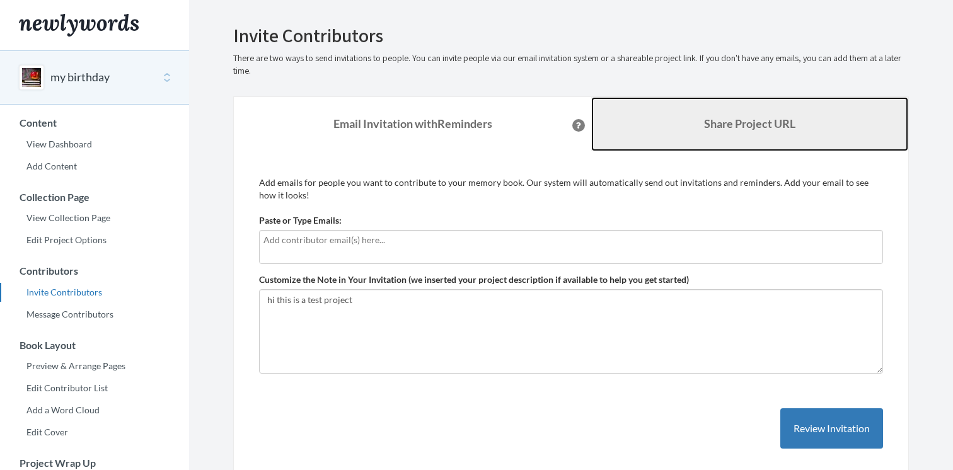
click at [704, 120] on b "Share Project URL" at bounding box center [749, 124] width 91 height 14
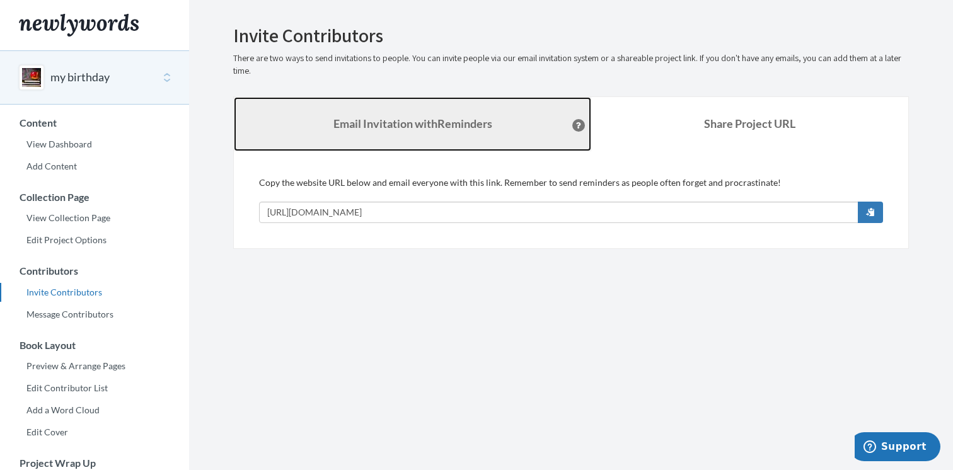
click at [394, 142] on link "Email Invitation with Reminders" at bounding box center [412, 124] width 357 height 54
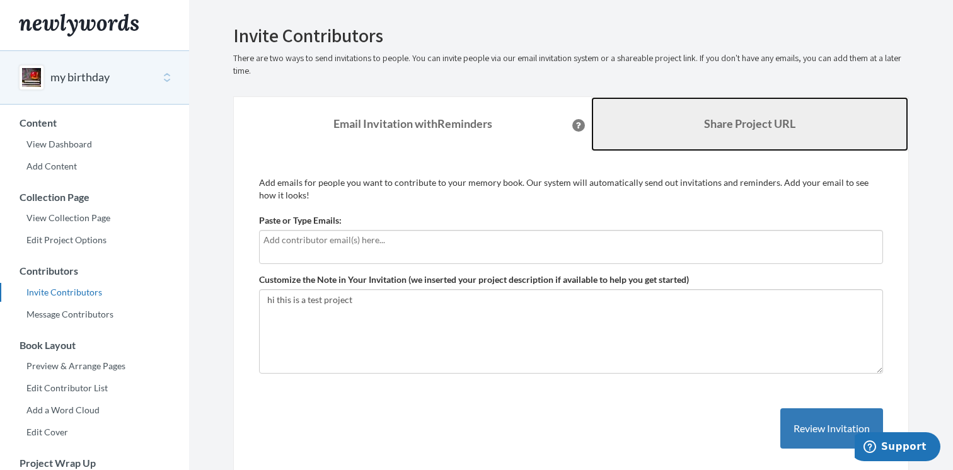
click at [660, 121] on link "Share Project URL" at bounding box center [749, 124] width 317 height 54
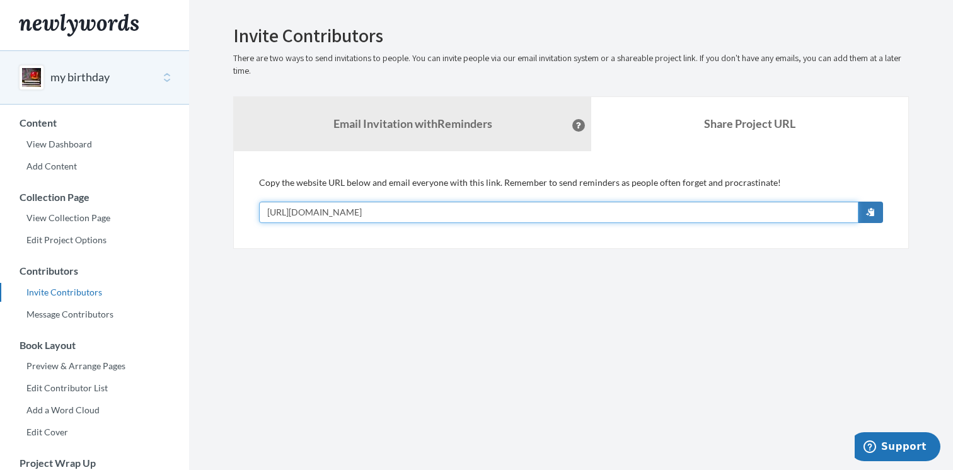
click at [403, 212] on input "[URL][DOMAIN_NAME]" at bounding box center [558, 212] width 599 height 21
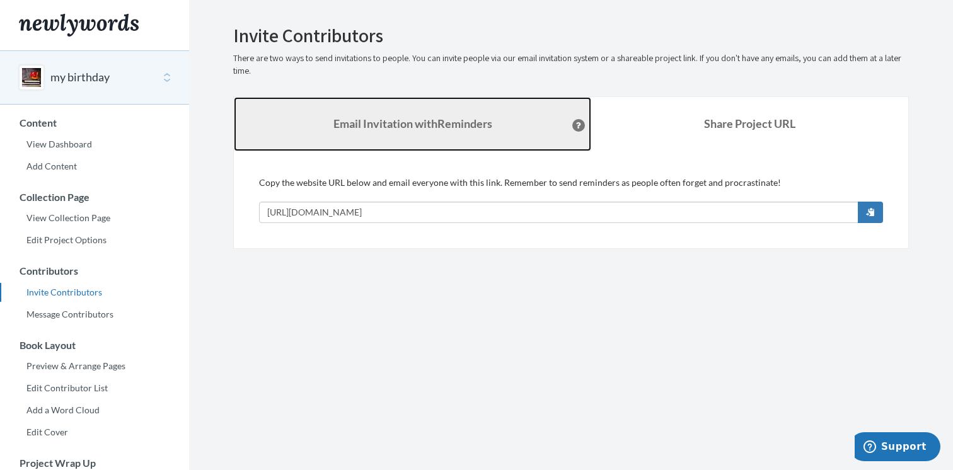
click at [440, 124] on strong "Email Invitation with Reminders" at bounding box center [412, 124] width 159 height 14
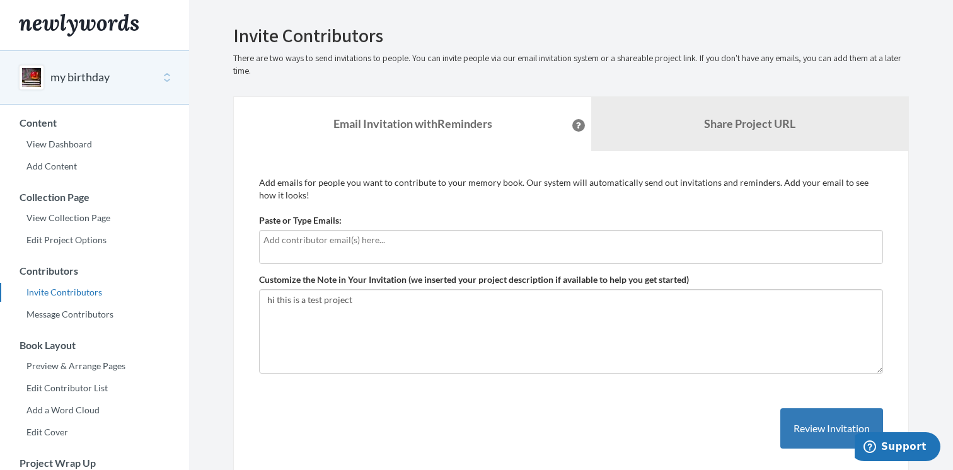
click at [354, 243] on input "text" at bounding box center [570, 240] width 615 height 14
type input "shahar"
type input "b"
type input "[EMAIL_ADDRESS][DOMAIN_NAME]"
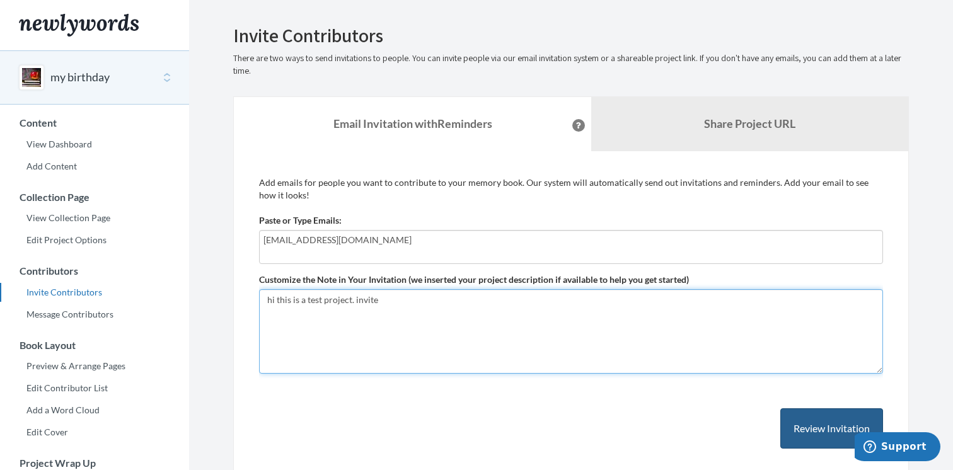
type textarea "hi this is a test project. invite"
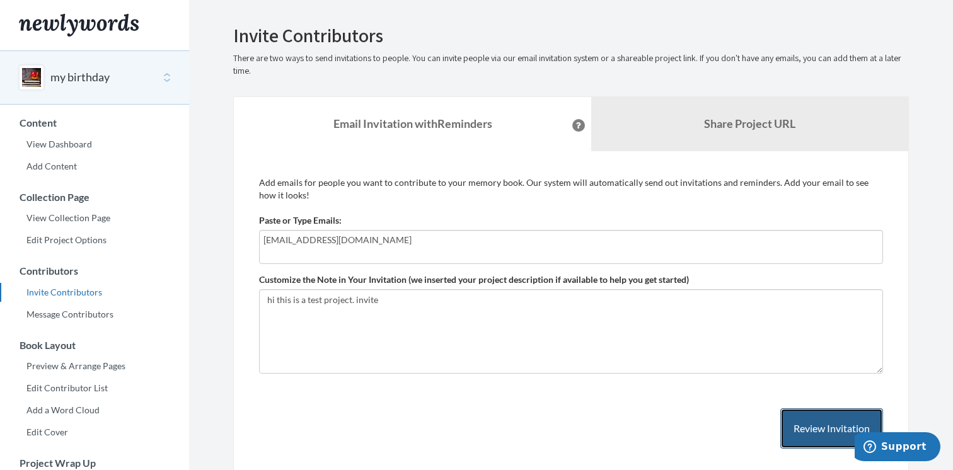
click at [793, 415] on button "Review Invitation" at bounding box center [831, 428] width 103 height 41
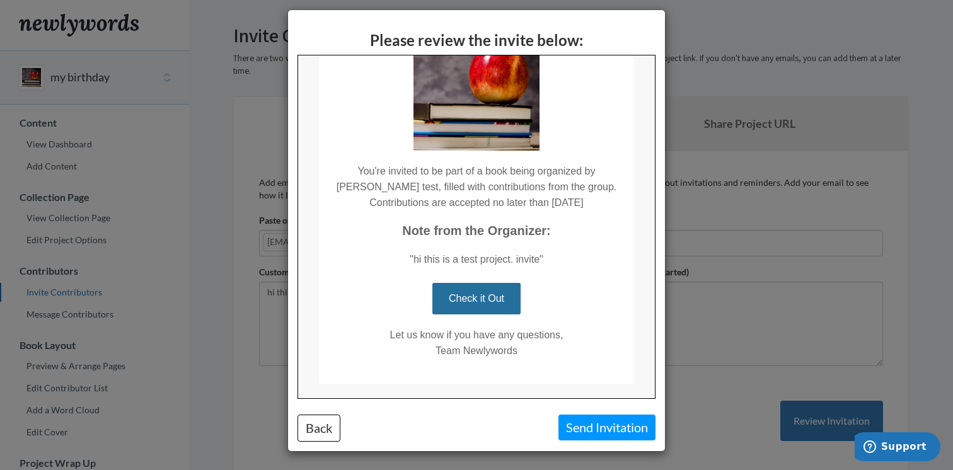
scroll to position [137, 0]
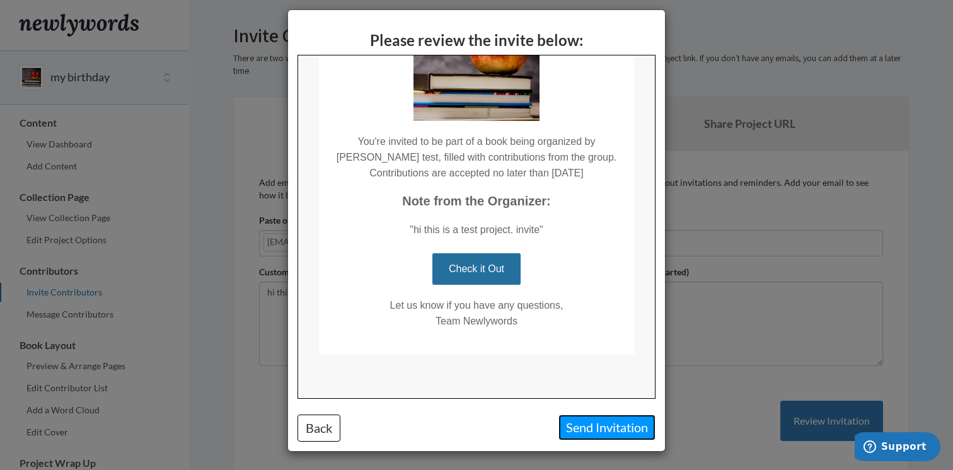
click at [603, 425] on button "Send Invitation" at bounding box center [606, 428] width 97 height 26
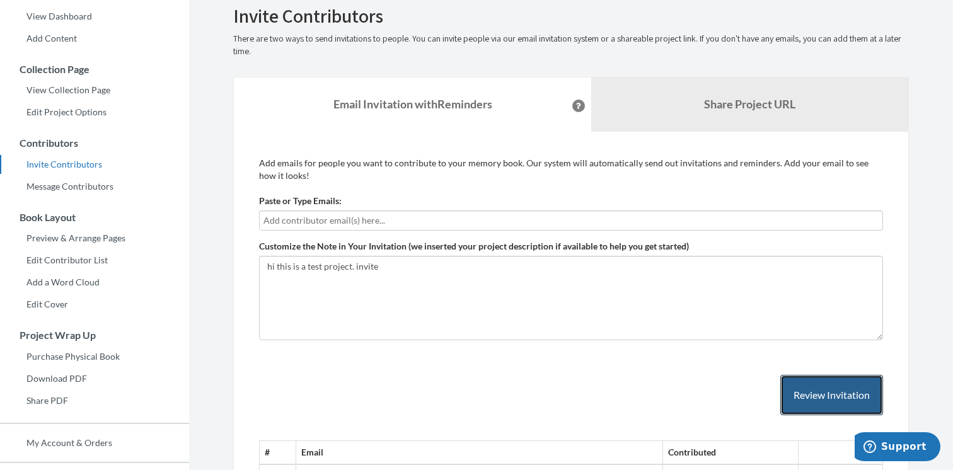
scroll to position [0, 0]
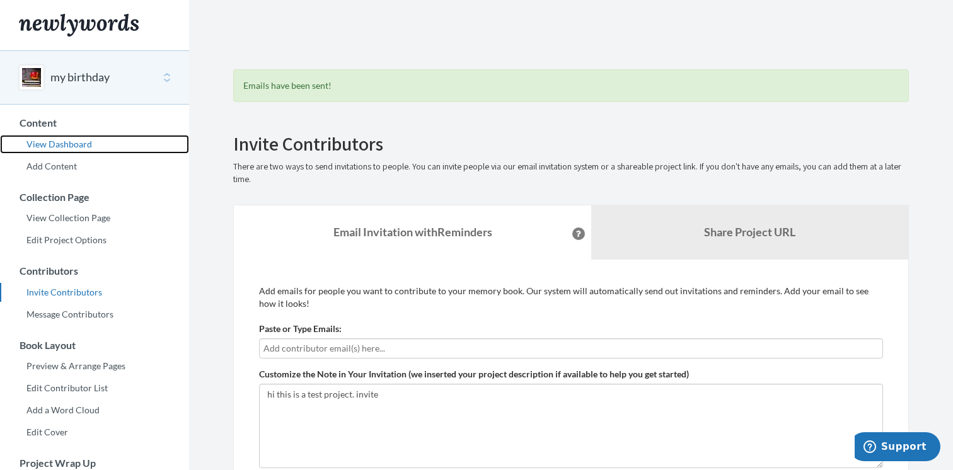
click at [65, 143] on link "View Dashboard" at bounding box center [94, 144] width 189 height 19
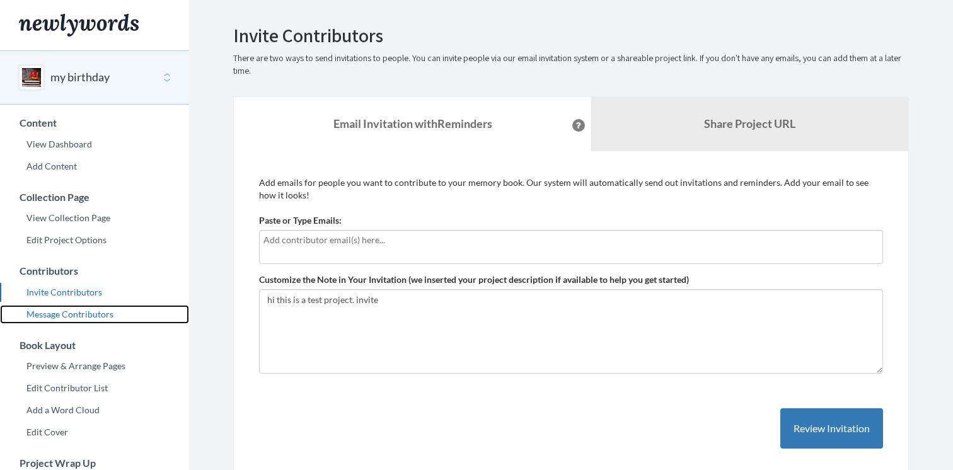
click at [79, 316] on link "Message Contributors" at bounding box center [94, 314] width 189 height 19
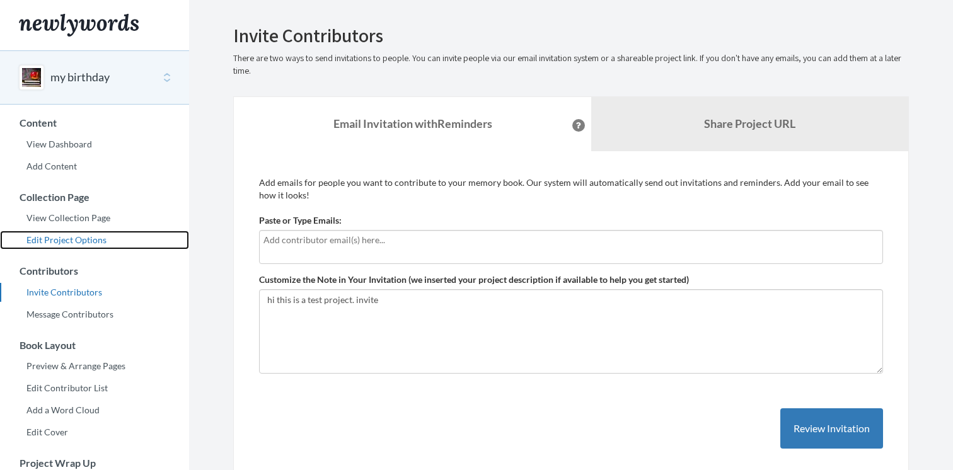
click at [69, 243] on link "Edit Project Options" at bounding box center [94, 240] width 189 height 19
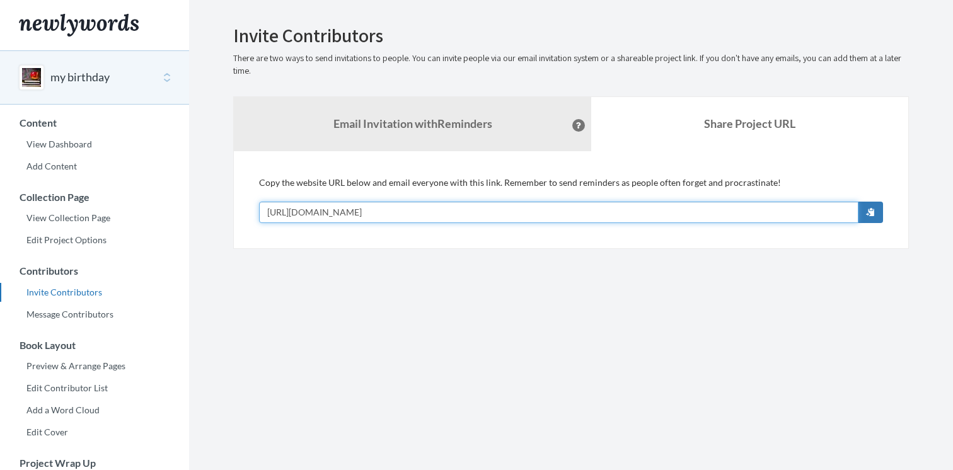
click at [384, 217] on input "[URL][DOMAIN_NAME]" at bounding box center [558, 212] width 599 height 21
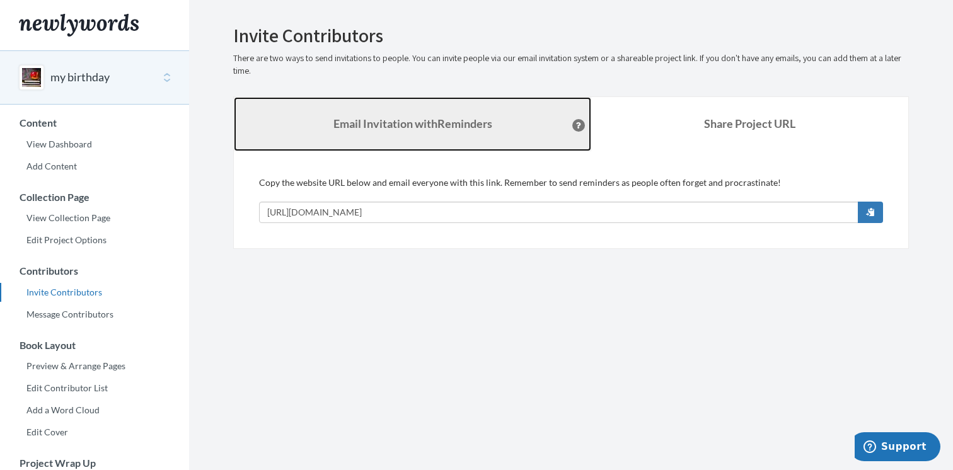
click at [396, 130] on link "Email Invitation with Reminders" at bounding box center [412, 124] width 357 height 54
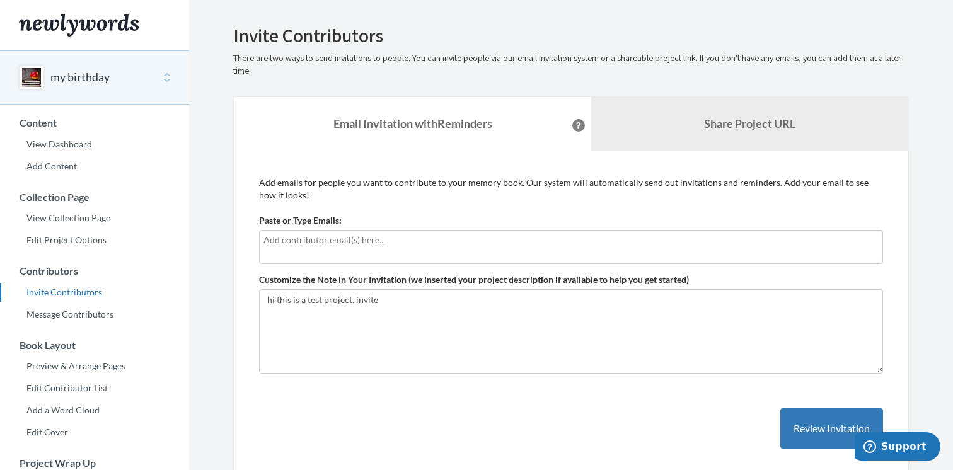
click at [348, 249] on div at bounding box center [571, 247] width 624 height 34
type input "[EMAIL_ADDRESS][DOMAIN_NAME]"
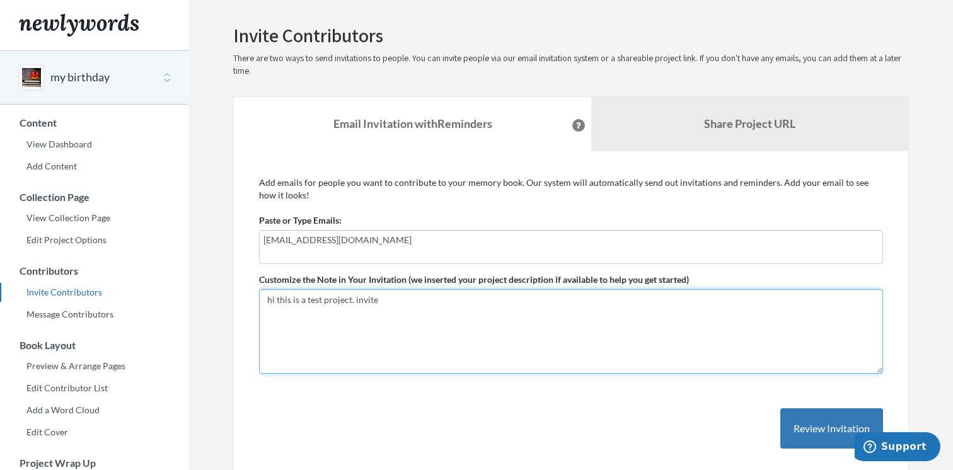
click at [430, 302] on textarea "hi this is a test project. invite" at bounding box center [571, 331] width 624 height 84
type textarea "hi this is a test project. invite with code"
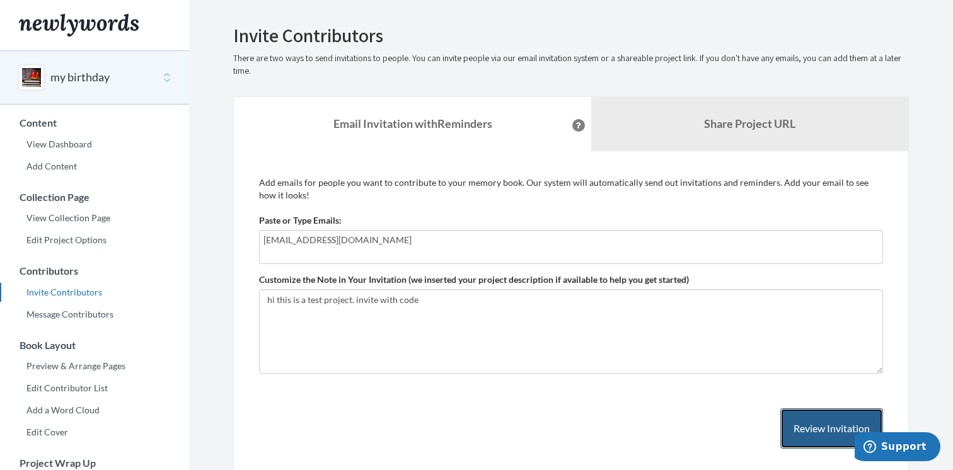
click at [818, 421] on button "Review Invitation" at bounding box center [831, 428] width 103 height 41
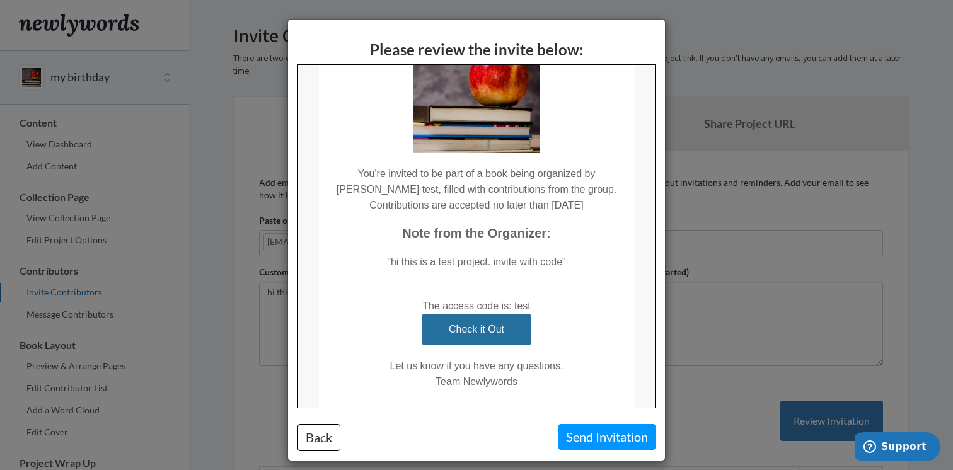
scroll to position [9, 0]
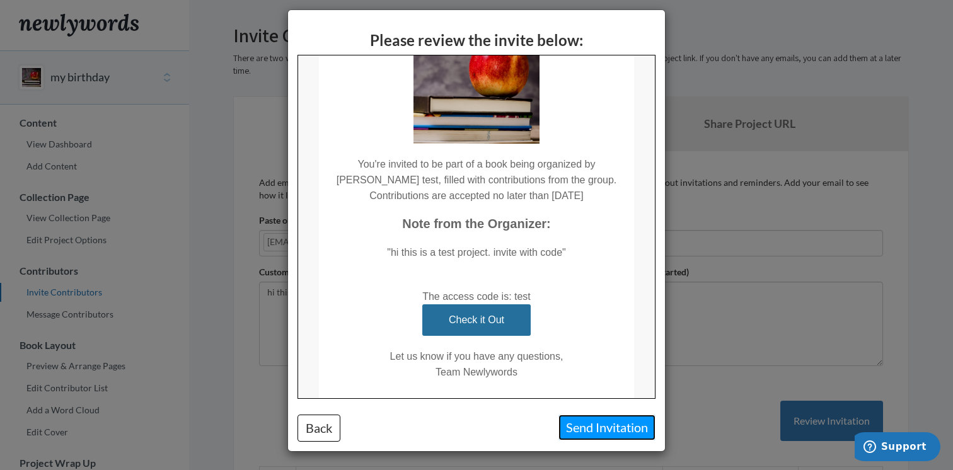
click at [600, 422] on button "Send Invitation" at bounding box center [606, 428] width 97 height 26
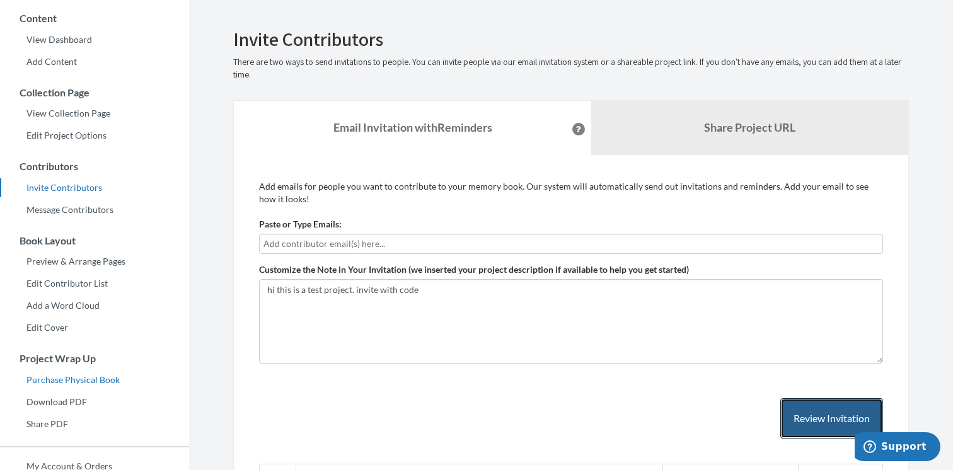
scroll to position [122, 0]
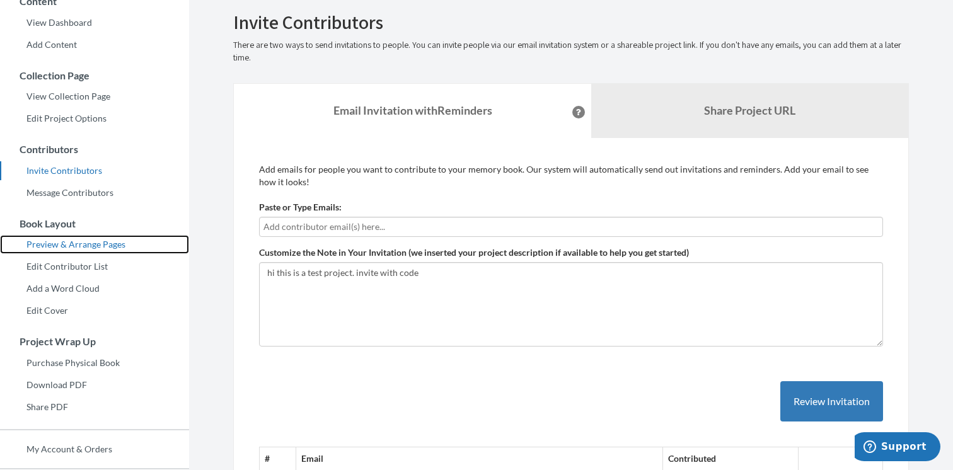
click at [108, 248] on link "Preview & Arrange Pages" at bounding box center [94, 244] width 189 height 19
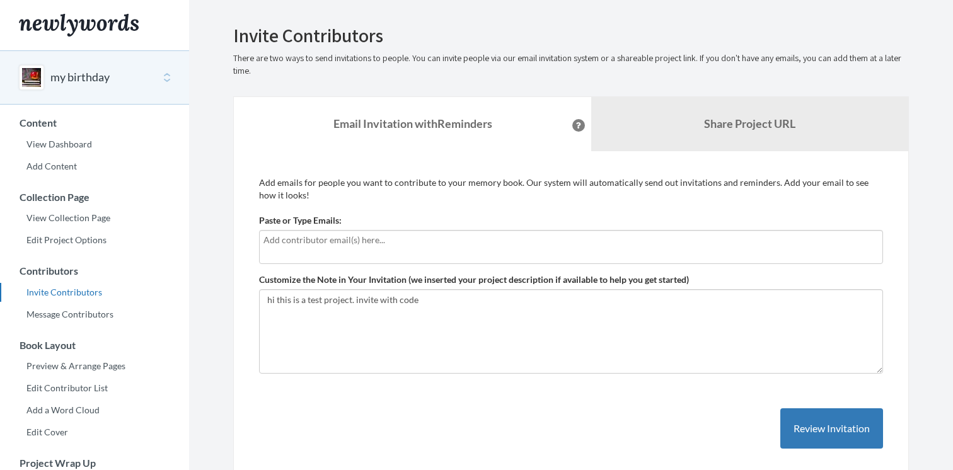
click at [327, 245] on input "text" at bounding box center [570, 240] width 615 height 14
type input "[DOMAIN_NAME][EMAIL_ADDRESS][DOMAIN_NAME]"
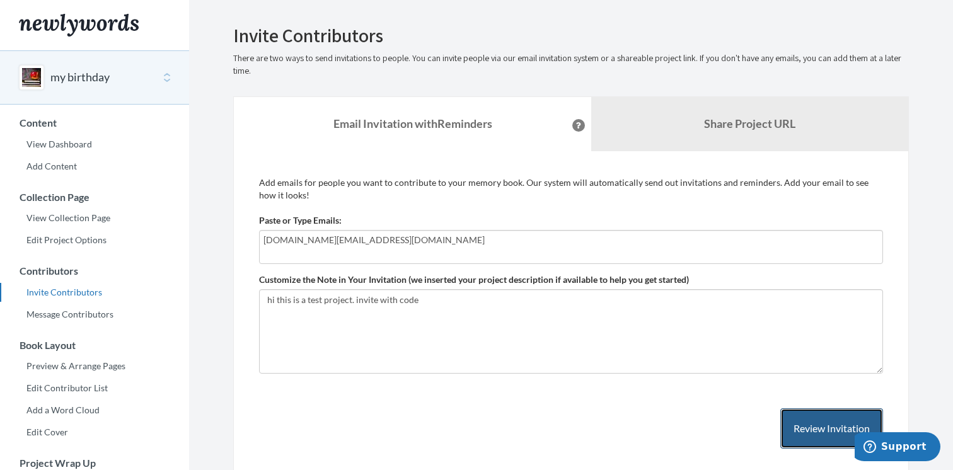
click at [832, 418] on button "Review Invitation" at bounding box center [831, 428] width 103 height 41
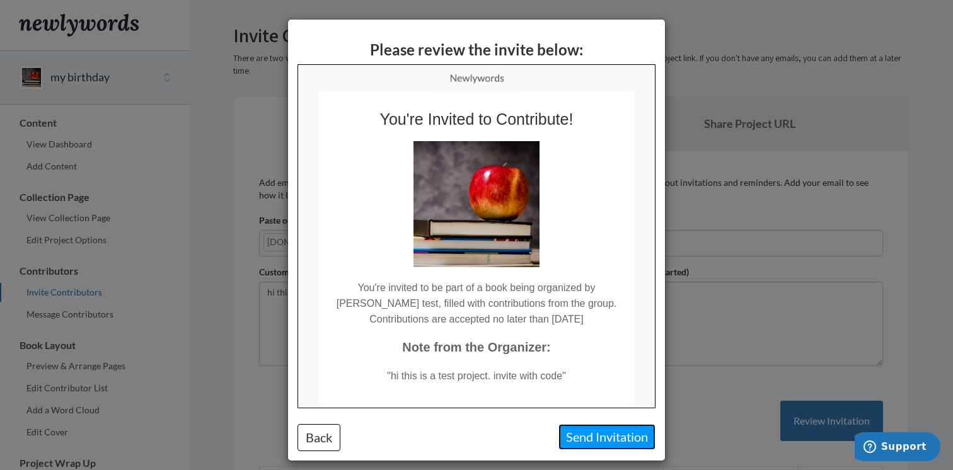
click at [591, 449] on button "Send Invitation" at bounding box center [606, 437] width 97 height 26
